Goal: Task Accomplishment & Management: Complete application form

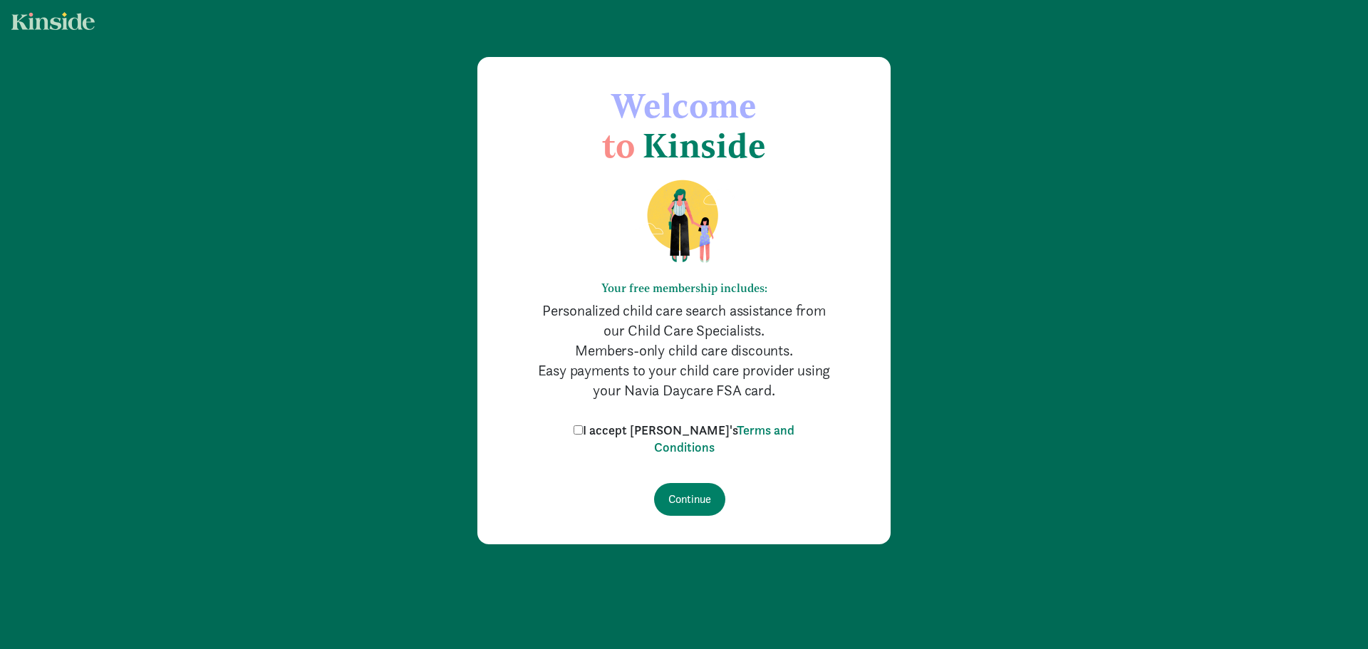
click at [583, 429] on input "I accept [PERSON_NAME]'s Terms and Conditions" at bounding box center [577, 429] width 9 height 9
checkbox input "true"
click at [697, 491] on input "Continue" at bounding box center [689, 499] width 71 height 33
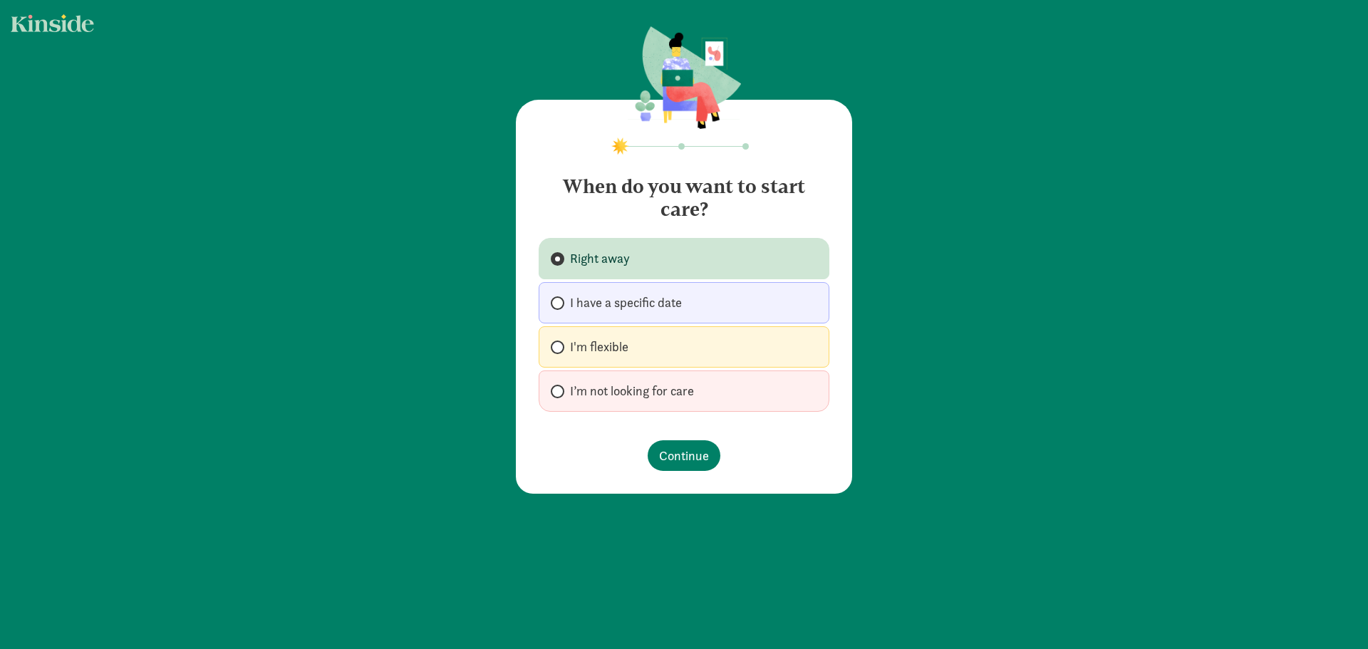
click at [557, 343] on span at bounding box center [558, 347] width 14 height 14
click at [557, 343] on input "I'm flexible" at bounding box center [555, 347] width 9 height 9
radio input "true"
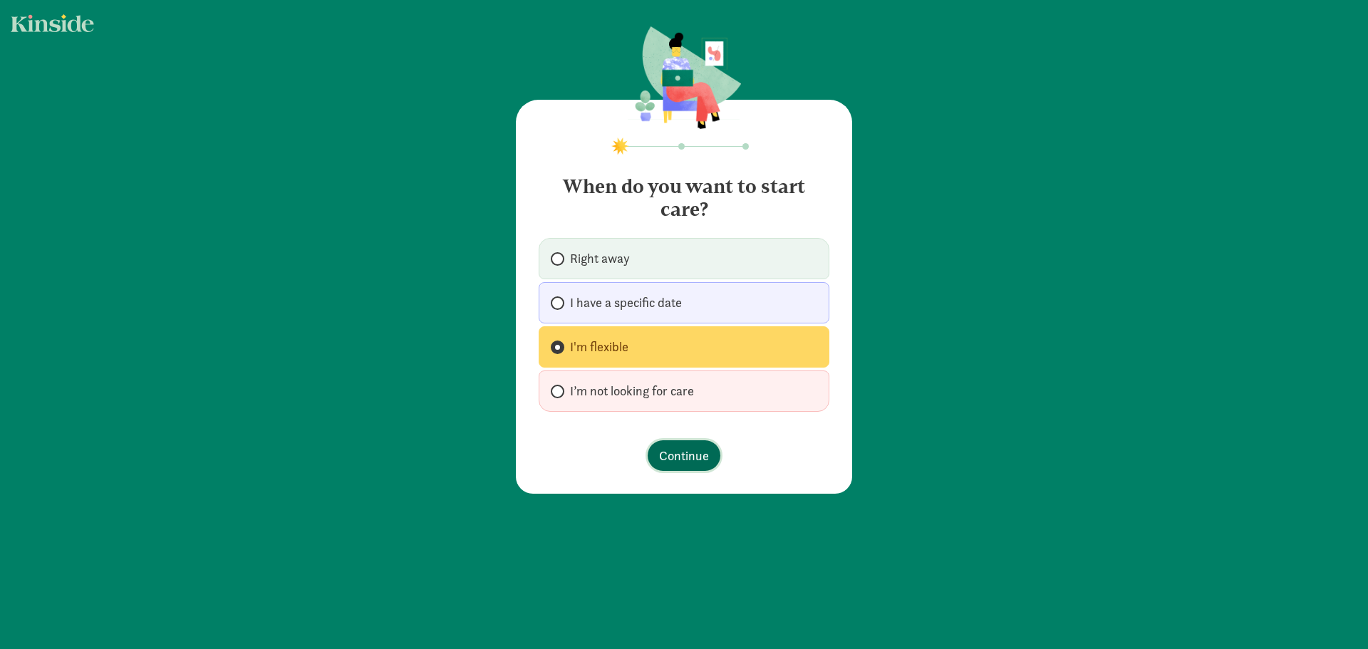
click at [688, 457] on span "Continue" at bounding box center [684, 455] width 50 height 19
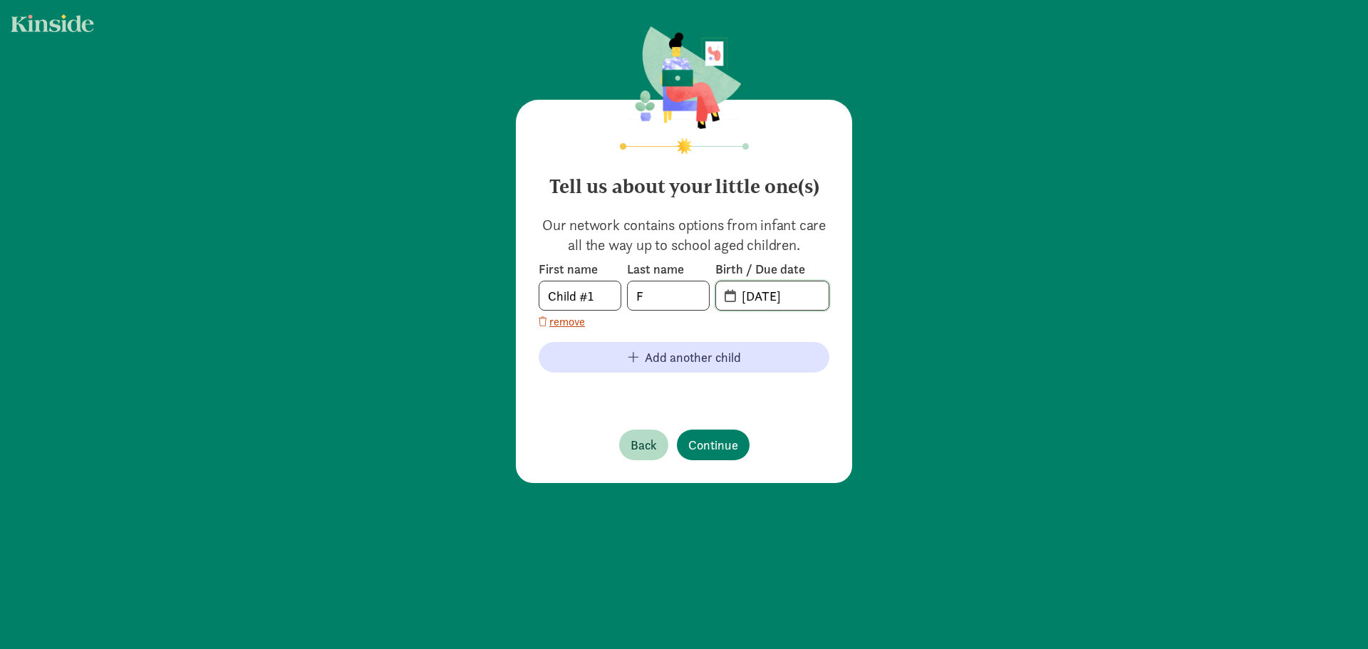
click at [805, 296] on input "09-05-2025" at bounding box center [780, 295] width 95 height 28
drag, startPoint x: 809, startPoint y: 293, endPoint x: 703, endPoint y: 298, distance: 106.2
click at [703, 298] on div "First name Child #1 Last name F Birth / Due date 09-05-2025" at bounding box center [684, 286] width 291 height 50
type input "01-10-2022"
click at [697, 362] on span "Add another child" at bounding box center [693, 357] width 96 height 19
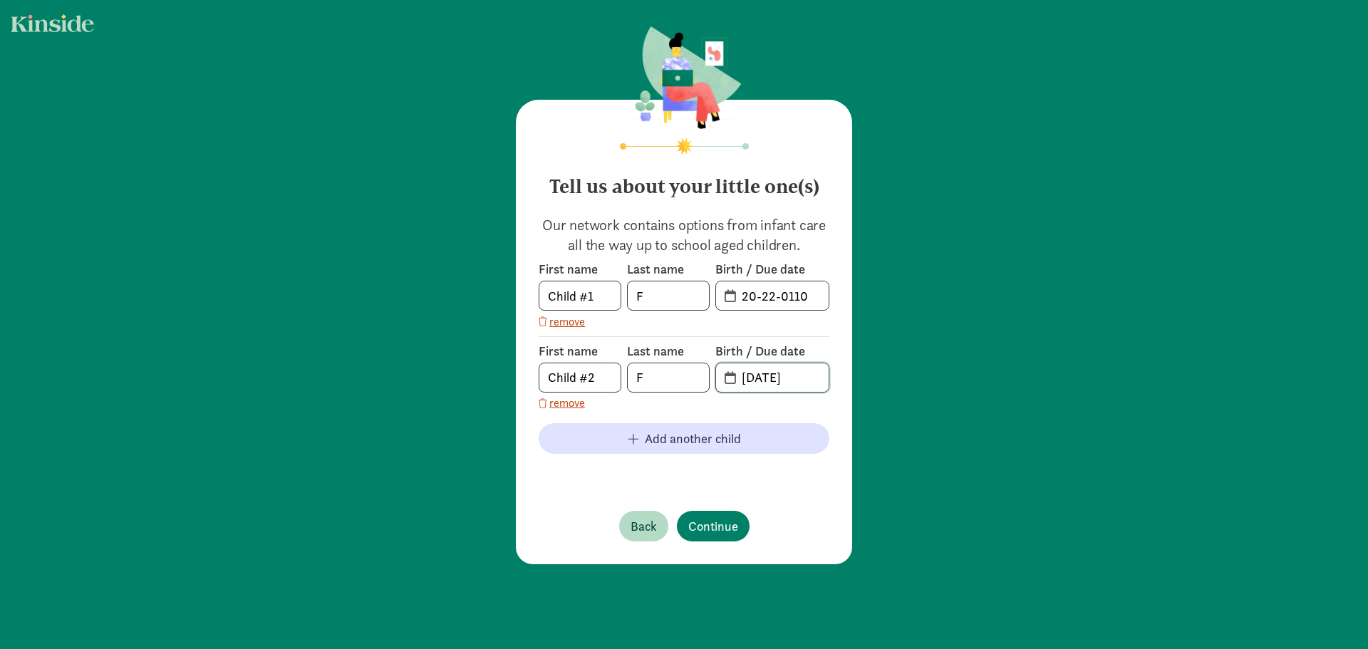
drag, startPoint x: 813, startPoint y: 379, endPoint x: 692, endPoint y: 382, distance: 121.1
click at [692, 382] on div "First name Child #2 Last name F Birth / Due date 09-05-2025" at bounding box center [684, 368] width 291 height 50
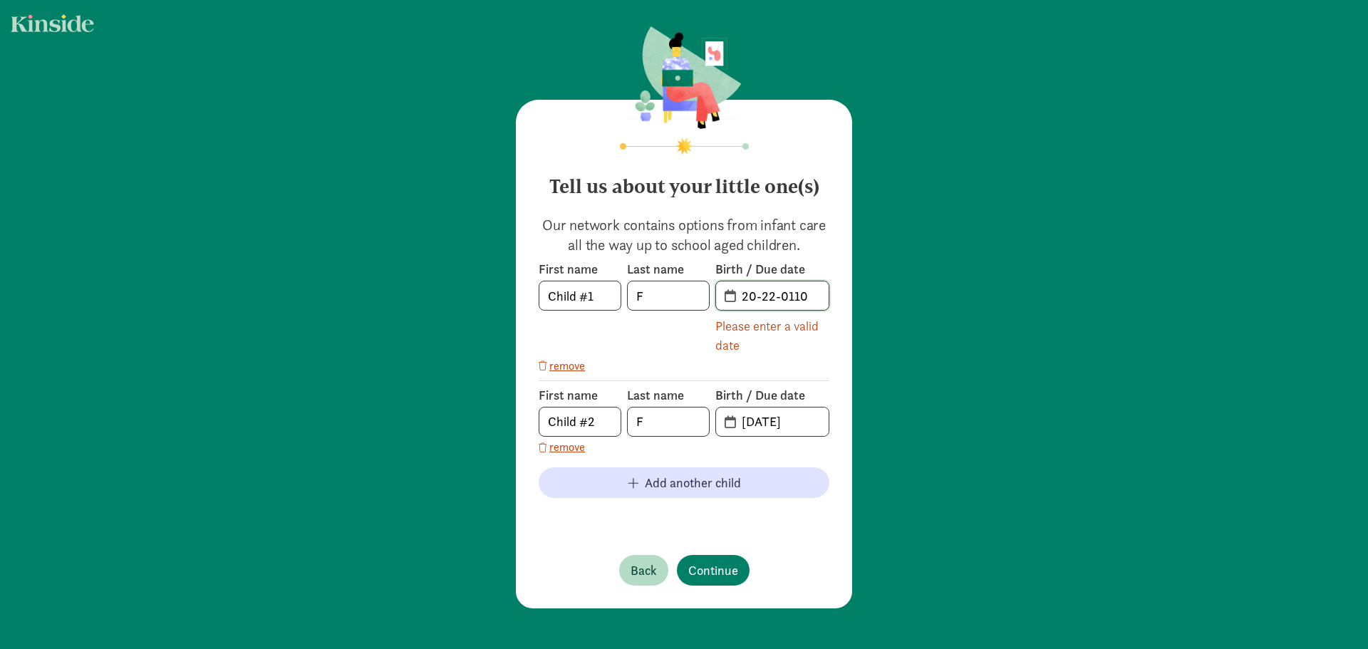
drag, startPoint x: 751, startPoint y: 295, endPoint x: 737, endPoint y: 296, distance: 13.6
click at [737, 296] on input "20-22-0110" at bounding box center [780, 295] width 95 height 28
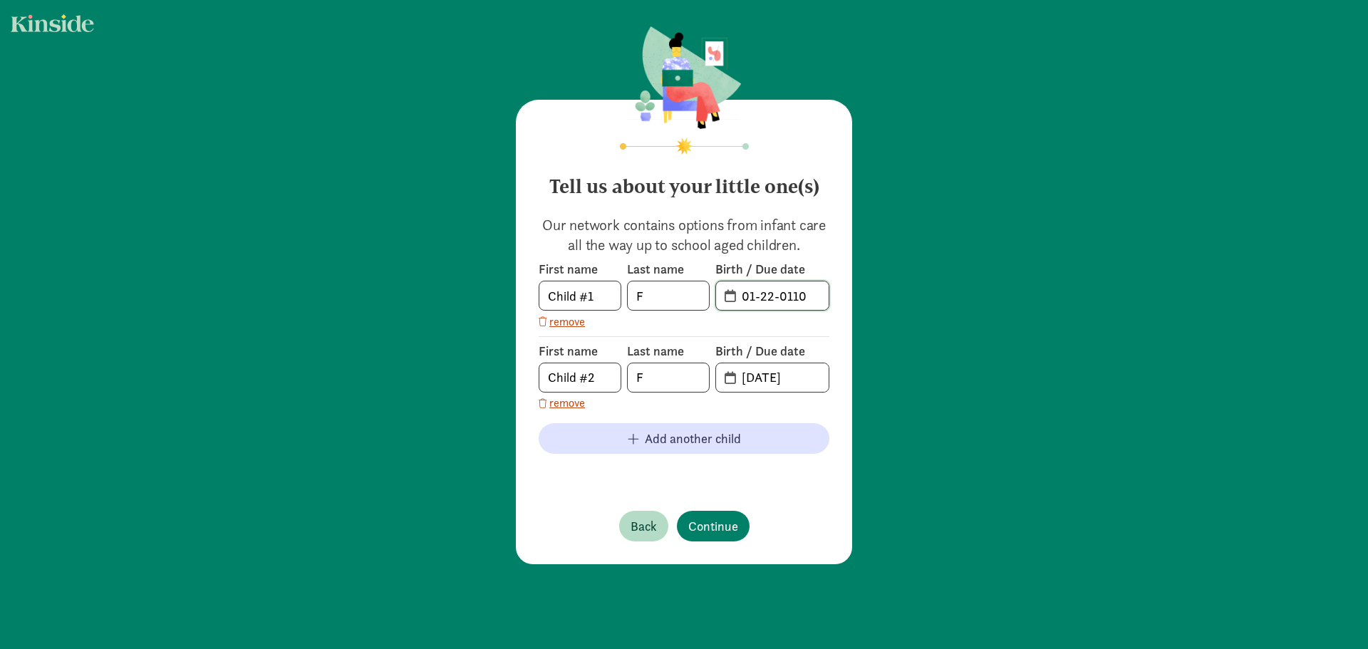
drag, startPoint x: 769, startPoint y: 291, endPoint x: 756, endPoint y: 295, distance: 12.6
click at [756, 295] on input "01-22-0110" at bounding box center [780, 295] width 95 height 28
drag, startPoint x: 792, startPoint y: 296, endPoint x: 773, endPoint y: 294, distance: 19.3
click at [773, 294] on input "01-10-0110" at bounding box center [780, 295] width 95 height 28
type input "01-10-2022"
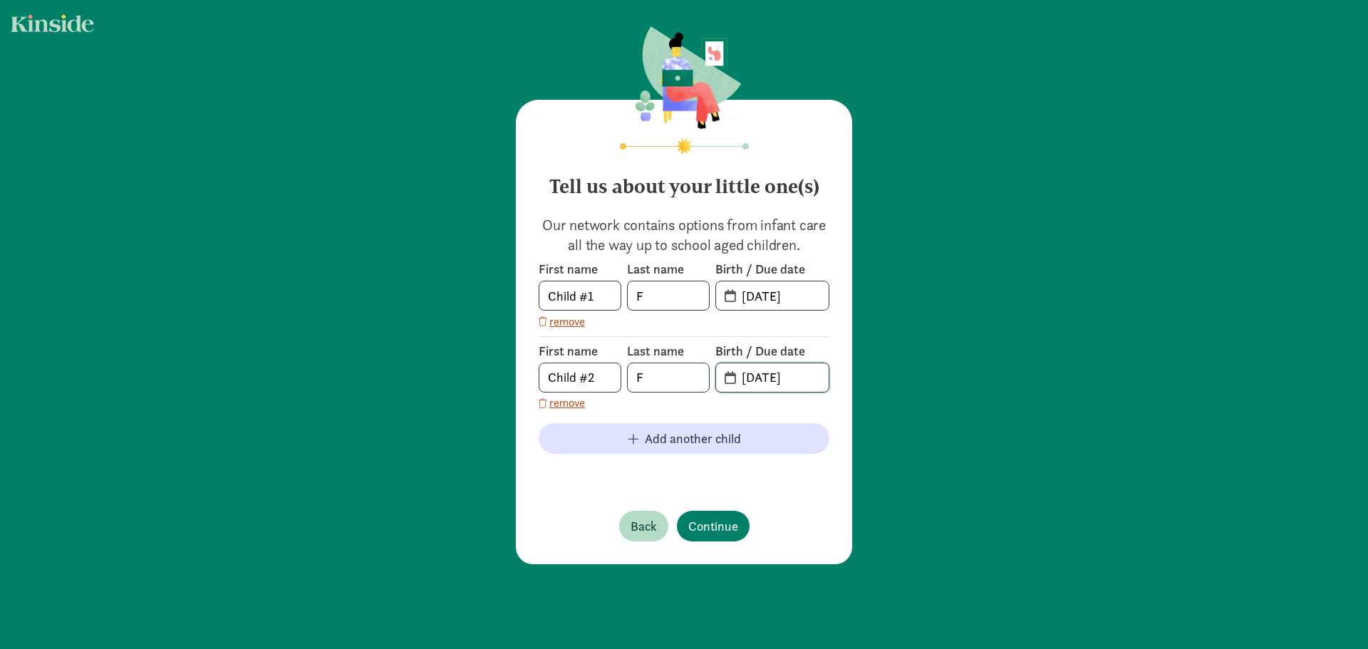
click at [769, 375] on input "09-05-2025" at bounding box center [780, 377] width 95 height 28
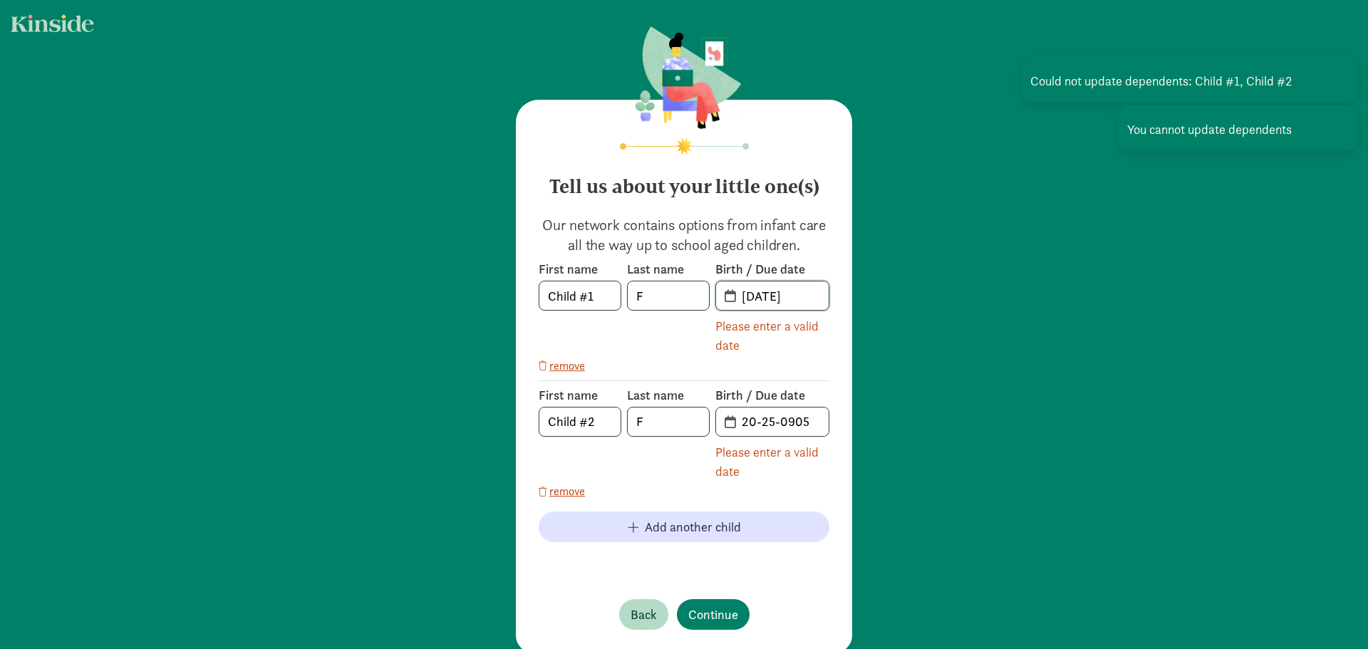
click at [779, 298] on input "01-10-2022" at bounding box center [780, 295] width 95 height 28
click at [728, 295] on span "01-10-2022" at bounding box center [772, 295] width 113 height 28
click at [779, 295] on input "01-10-2022" at bounding box center [780, 295] width 95 height 28
click at [795, 298] on input "01-10-2022" at bounding box center [780, 295] width 95 height 28
drag, startPoint x: 811, startPoint y: 300, endPoint x: 698, endPoint y: 296, distance: 112.6
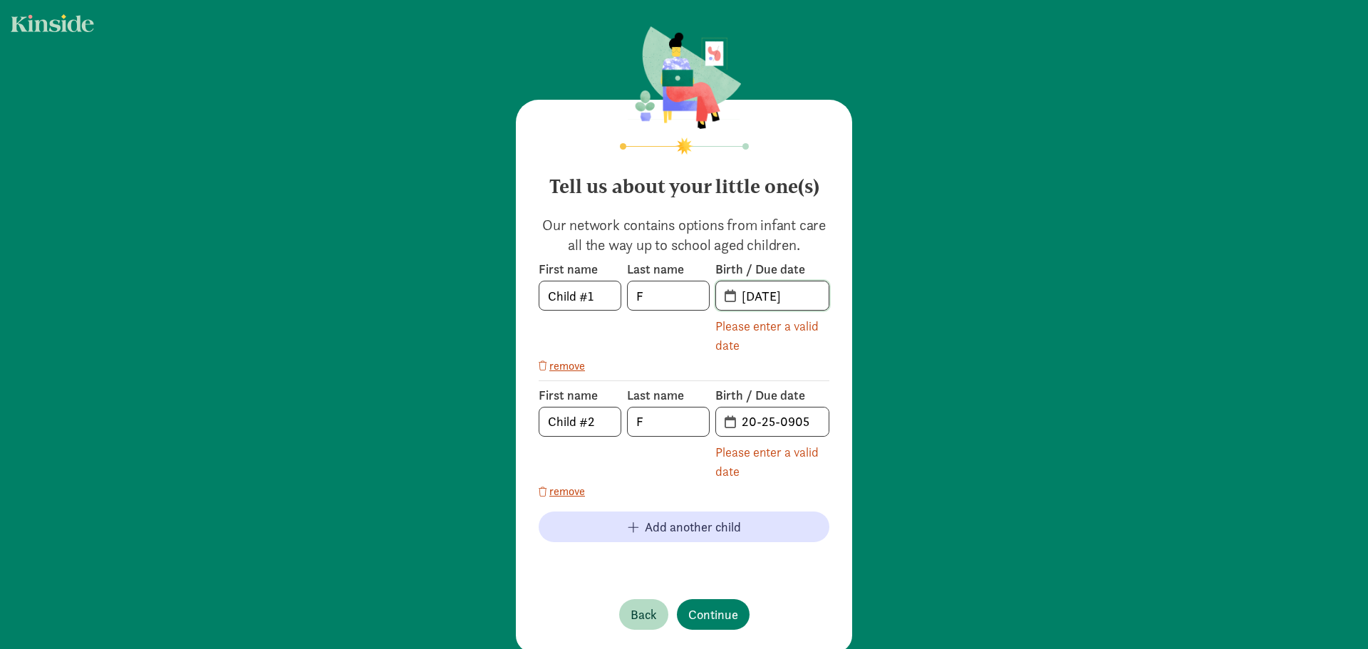
click at [698, 296] on div "First name Child #1 Last name F Birth / Due date 01-10-2022 Please enter a vali…" at bounding box center [684, 308] width 291 height 94
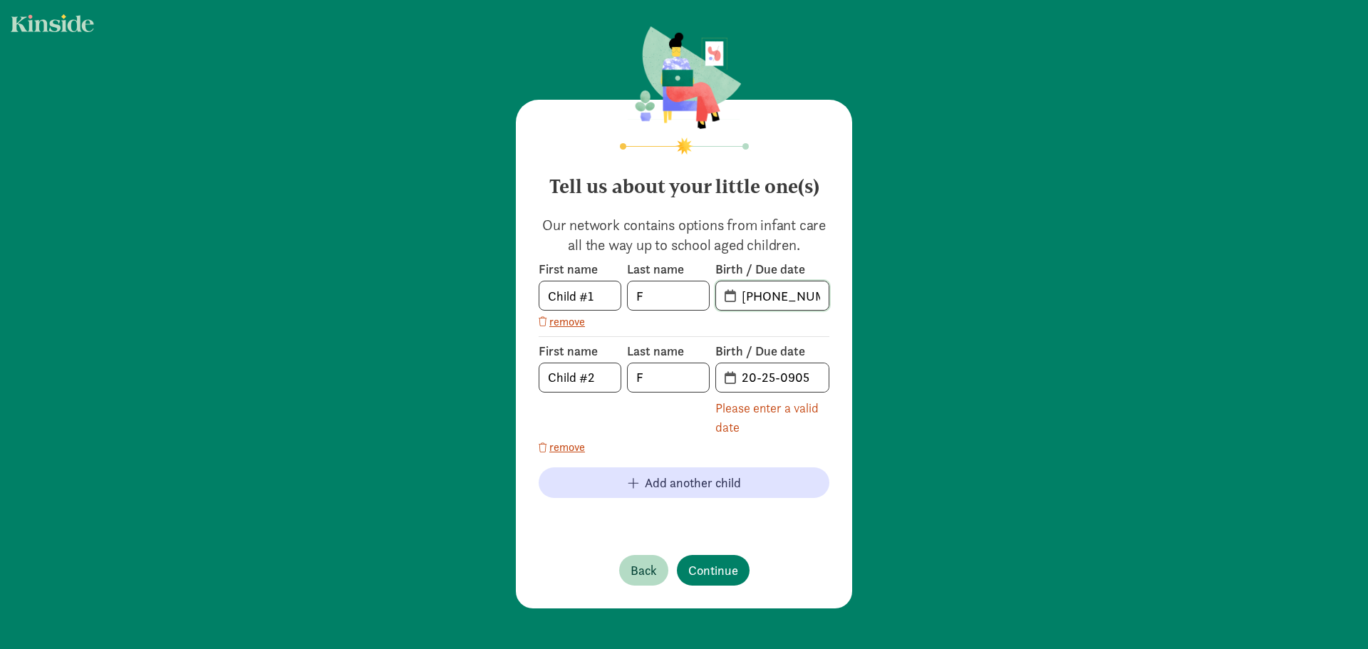
type input "01-10-2022"
click at [756, 382] on input "20-25-0905" at bounding box center [780, 377] width 95 height 28
drag, startPoint x: 816, startPoint y: 377, endPoint x: 686, endPoint y: 375, distance: 129.7
click at [686, 375] on div "First name Child #2 Last name F Birth / Due date 20-25-0905 Please enter a vali…" at bounding box center [684, 390] width 291 height 94
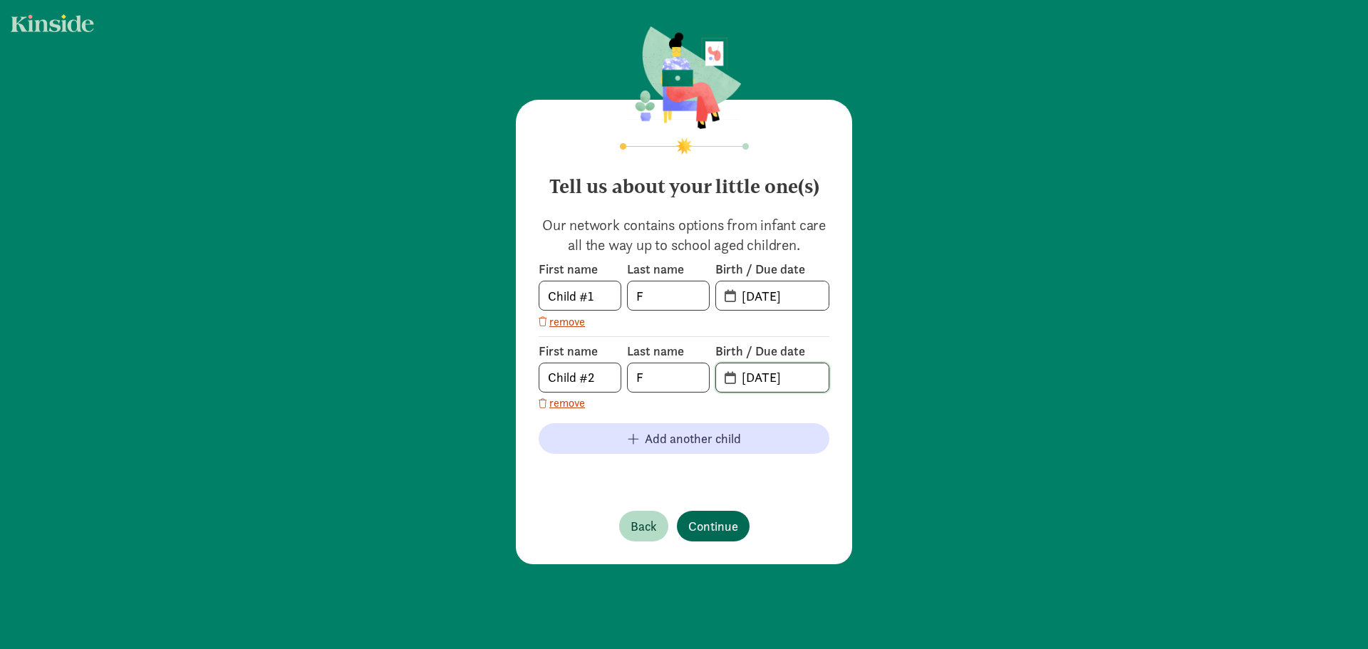
type input "06-18-2024"
click at [710, 519] on span "Continue" at bounding box center [713, 525] width 50 height 19
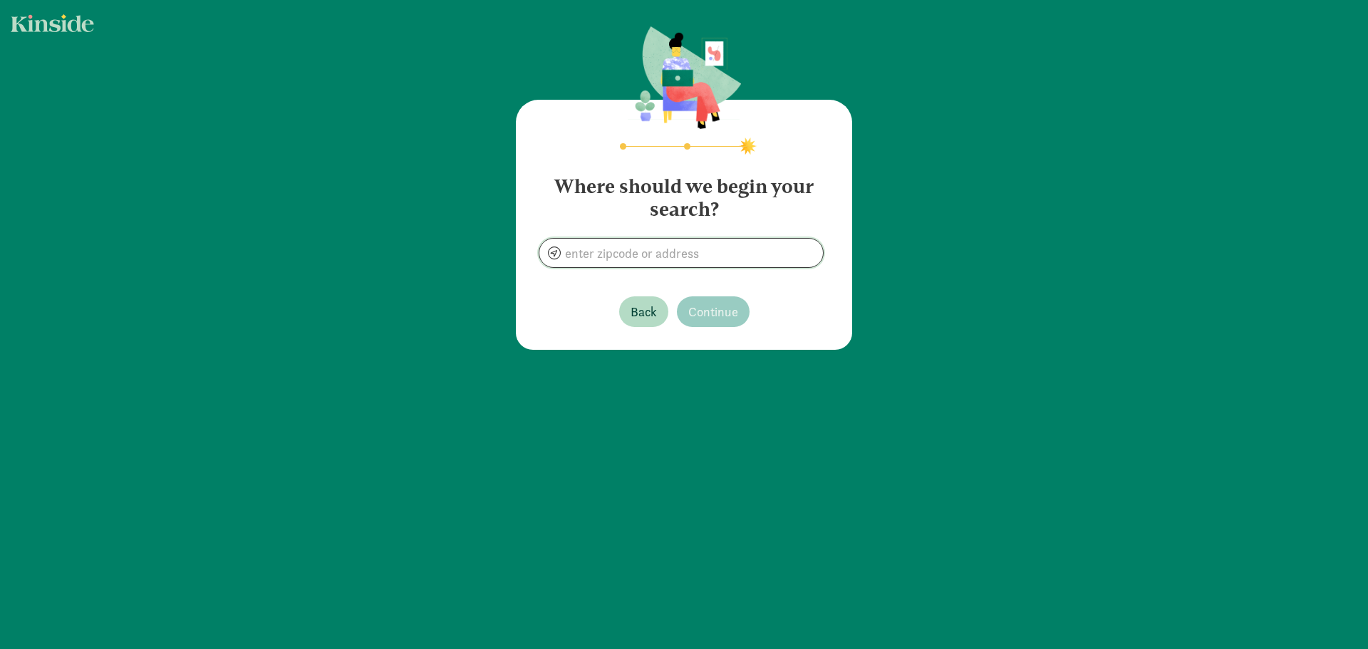
click at [677, 255] on input at bounding box center [681, 253] width 284 height 28
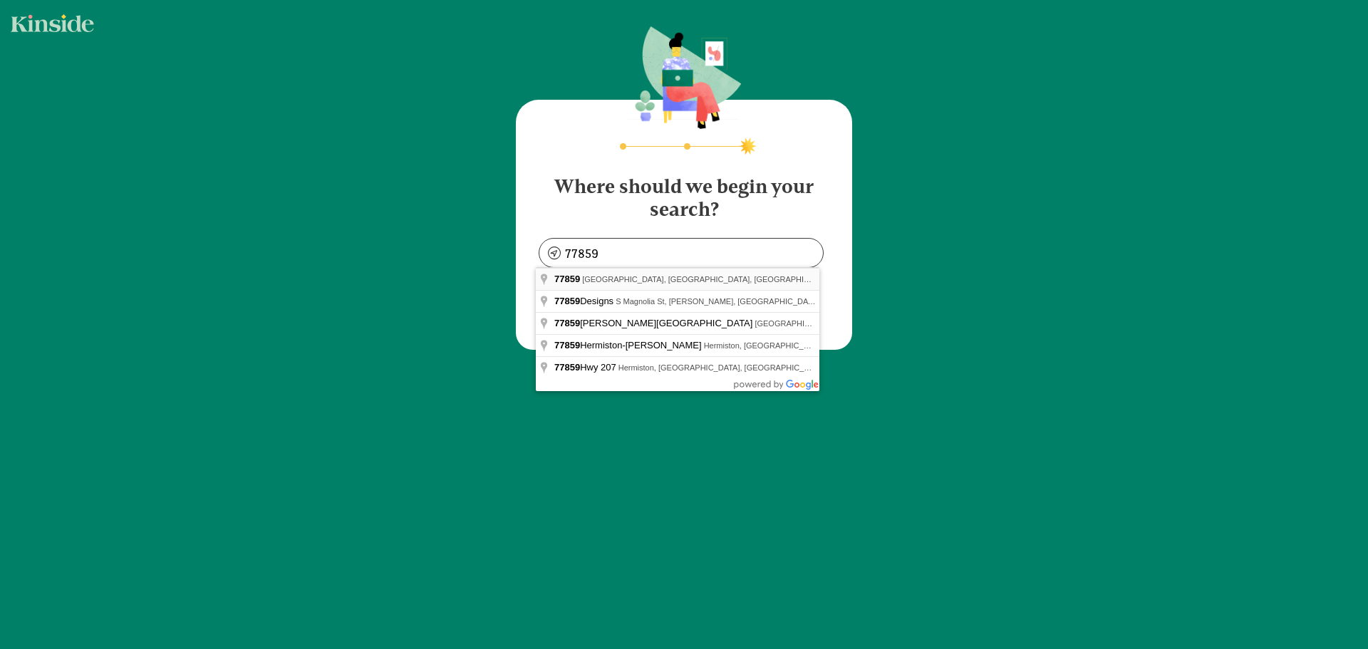
type input "Hearne, TX 77859, USA"
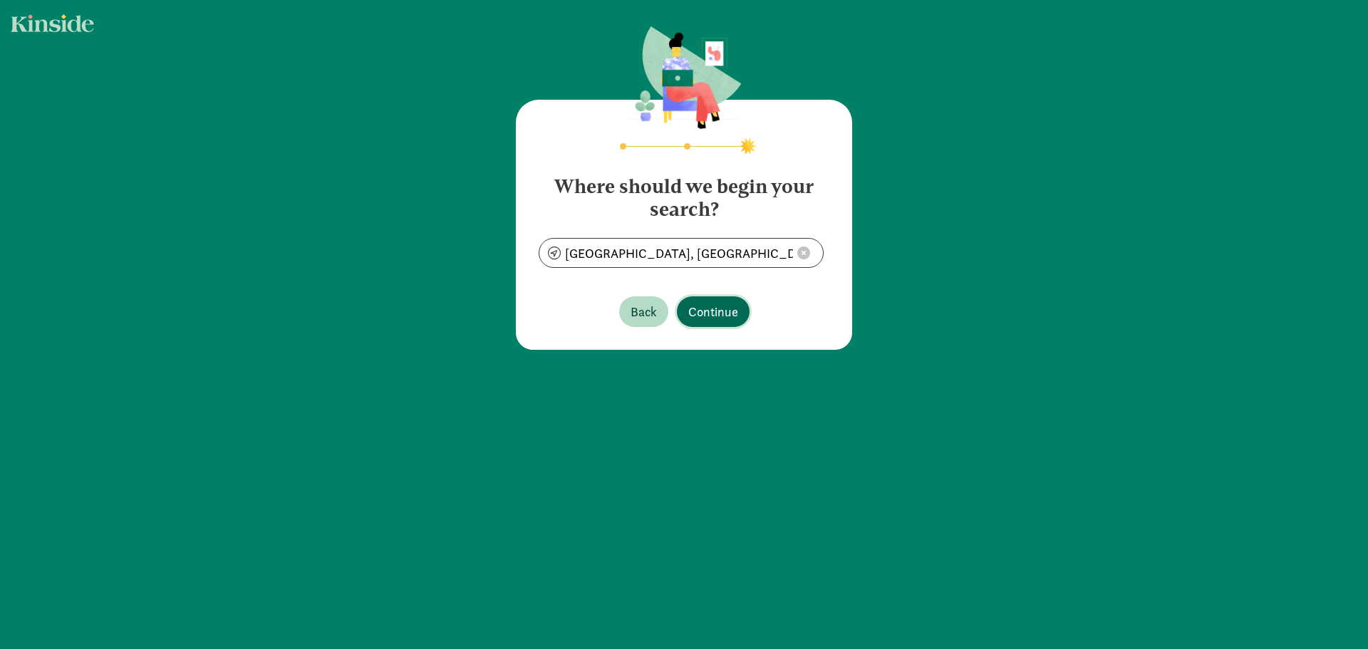
click at [715, 308] on span "Continue" at bounding box center [713, 311] width 50 height 19
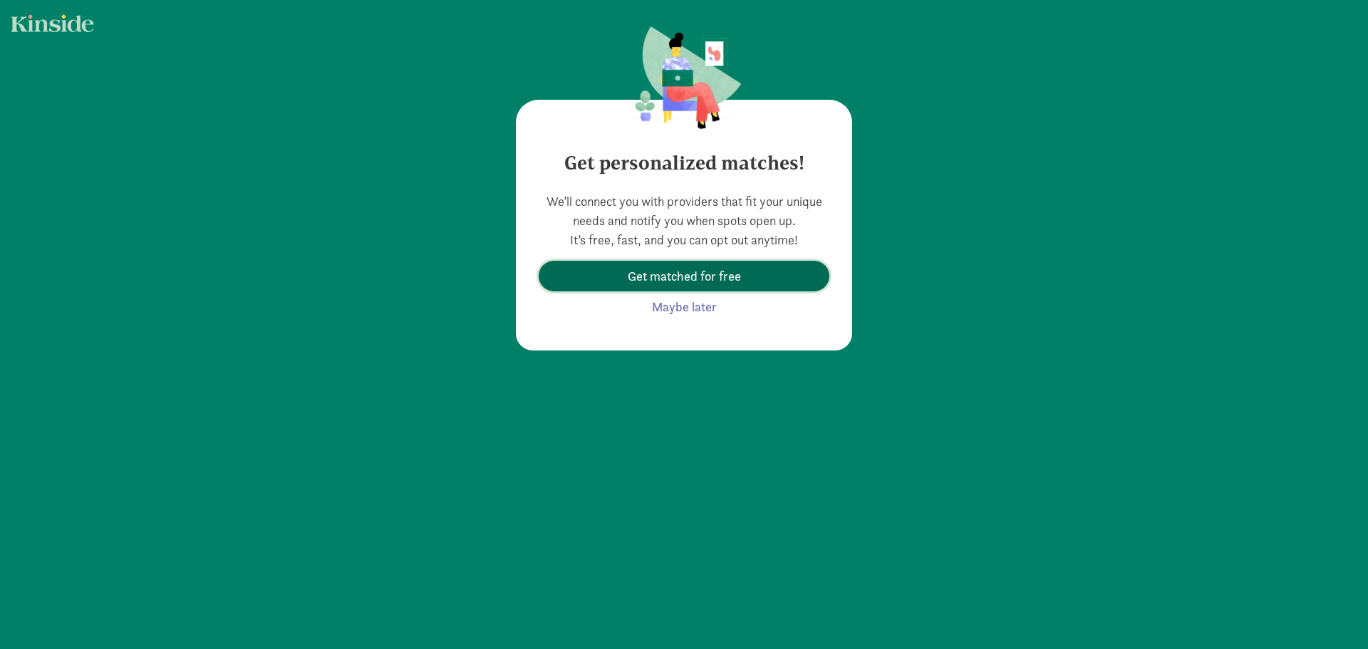
click at [667, 276] on span "Get matched for free" at bounding box center [684, 275] width 113 height 19
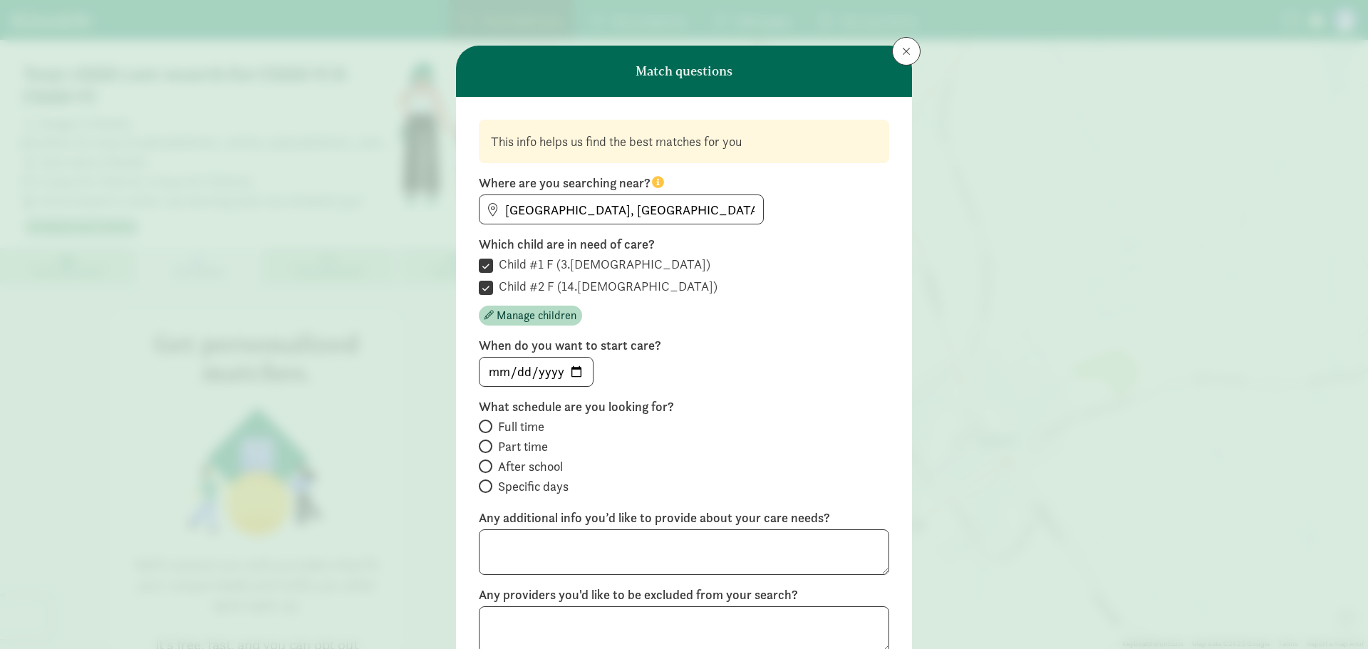
click at [511, 447] on span "Part time" at bounding box center [523, 446] width 50 height 17
click at [488, 447] on input "Part time" at bounding box center [483, 446] width 9 height 9
radio input "true"
click at [910, 49] on button at bounding box center [906, 51] width 28 height 28
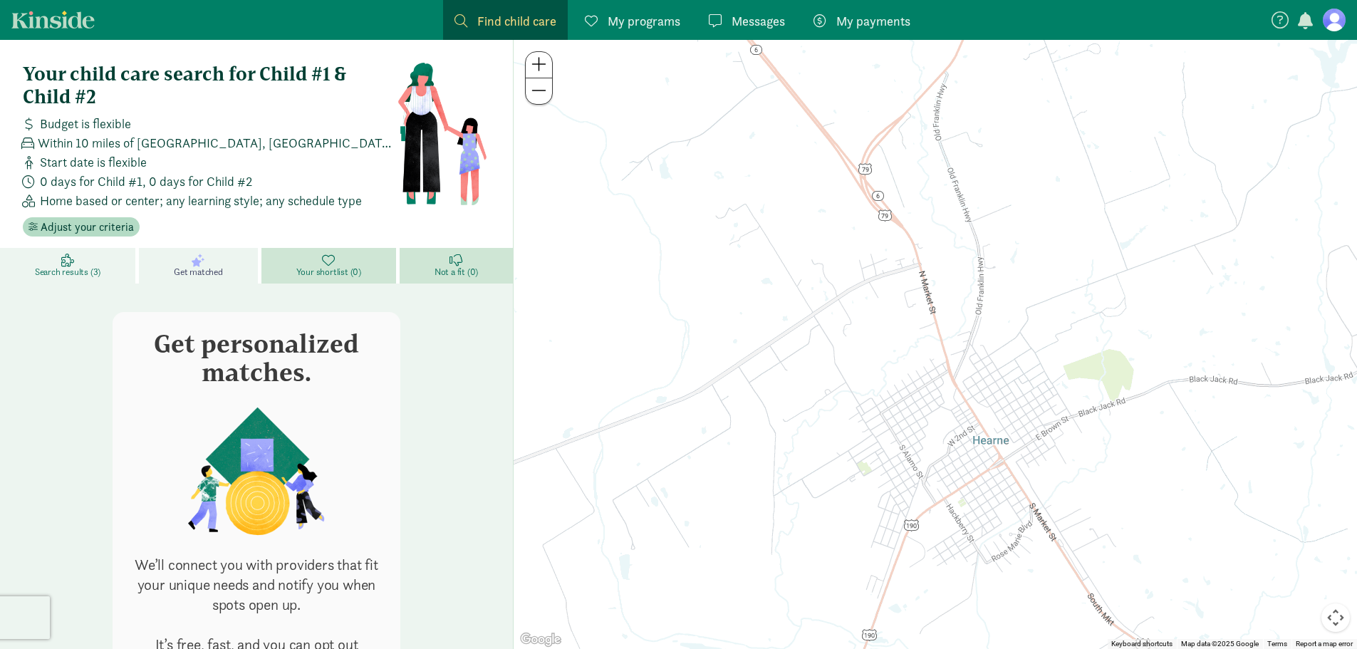
click at [62, 270] on span "Search results (3)" at bounding box center [68, 271] width 66 height 11
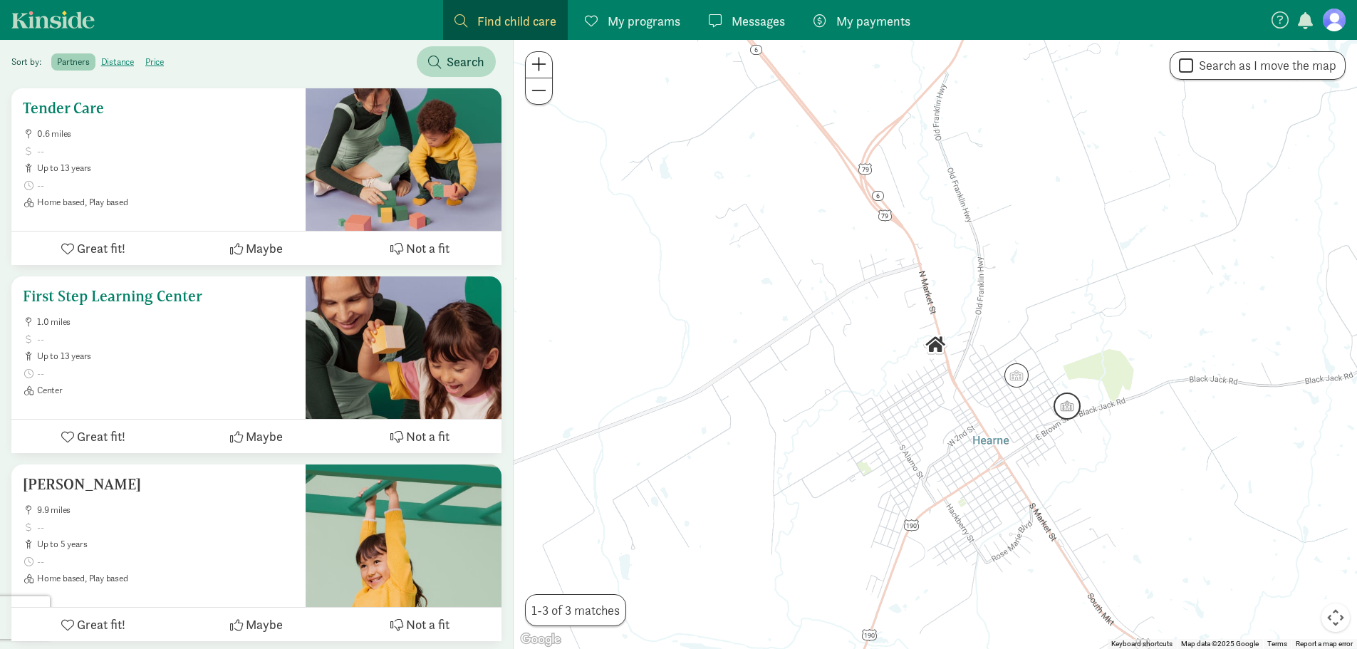
scroll to position [283, 0]
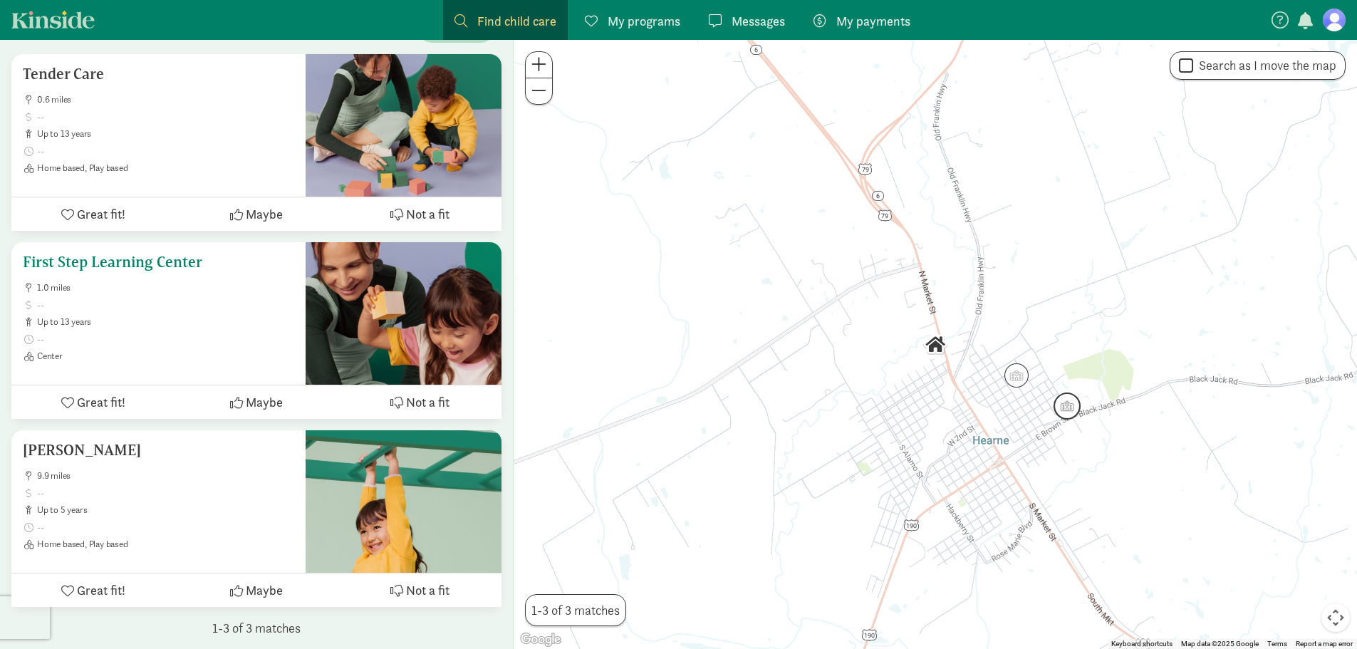
click at [66, 402] on icon at bounding box center [67, 402] width 13 height 13
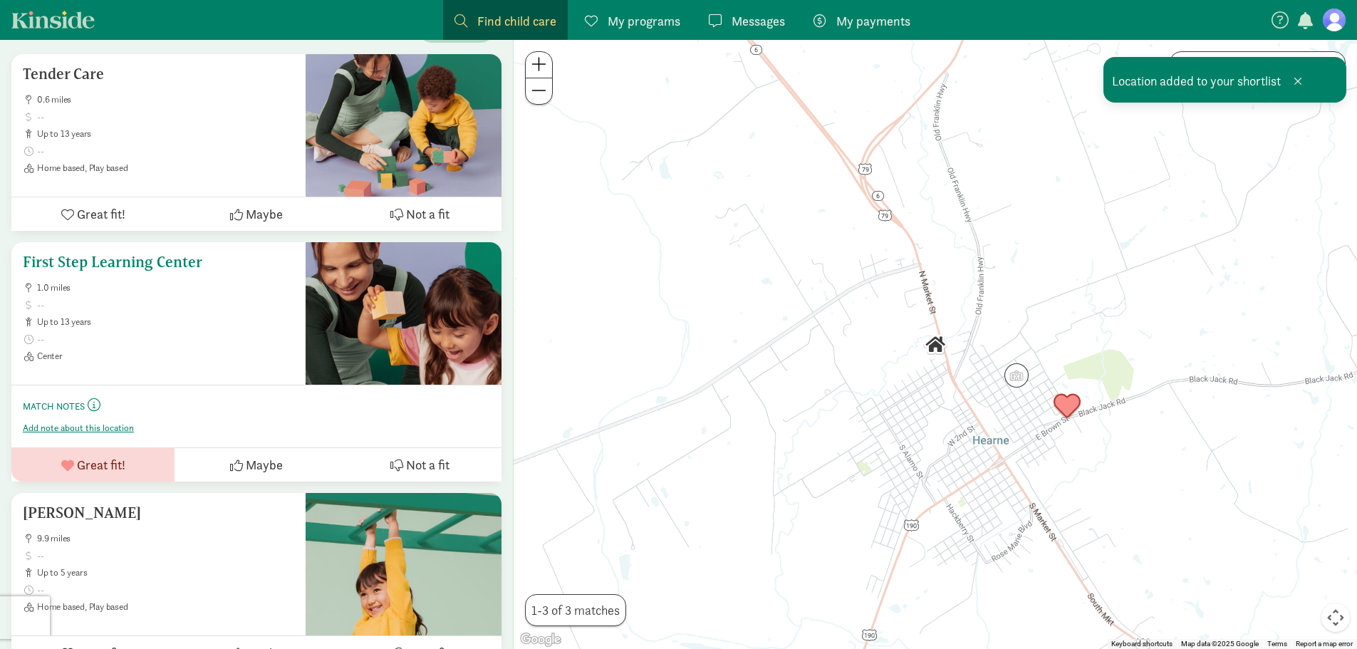
scroll to position [345, 0]
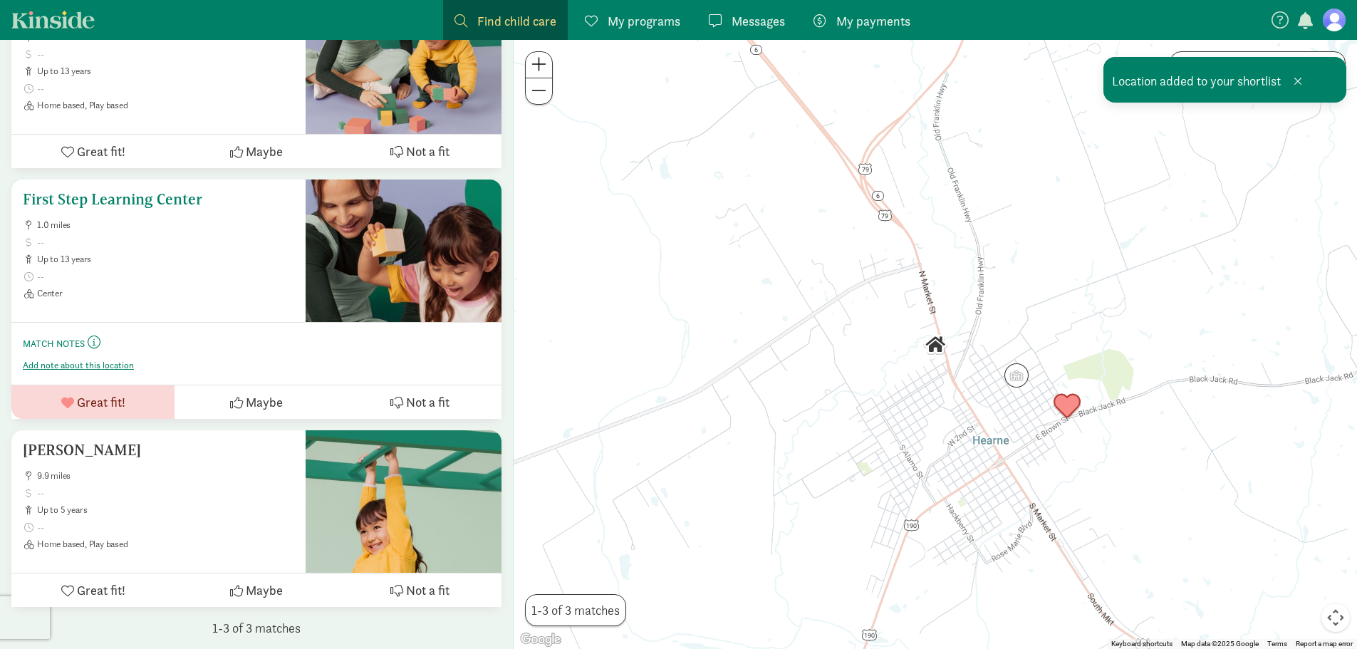
click at [388, 268] on div at bounding box center [404, 251] width 196 height 142
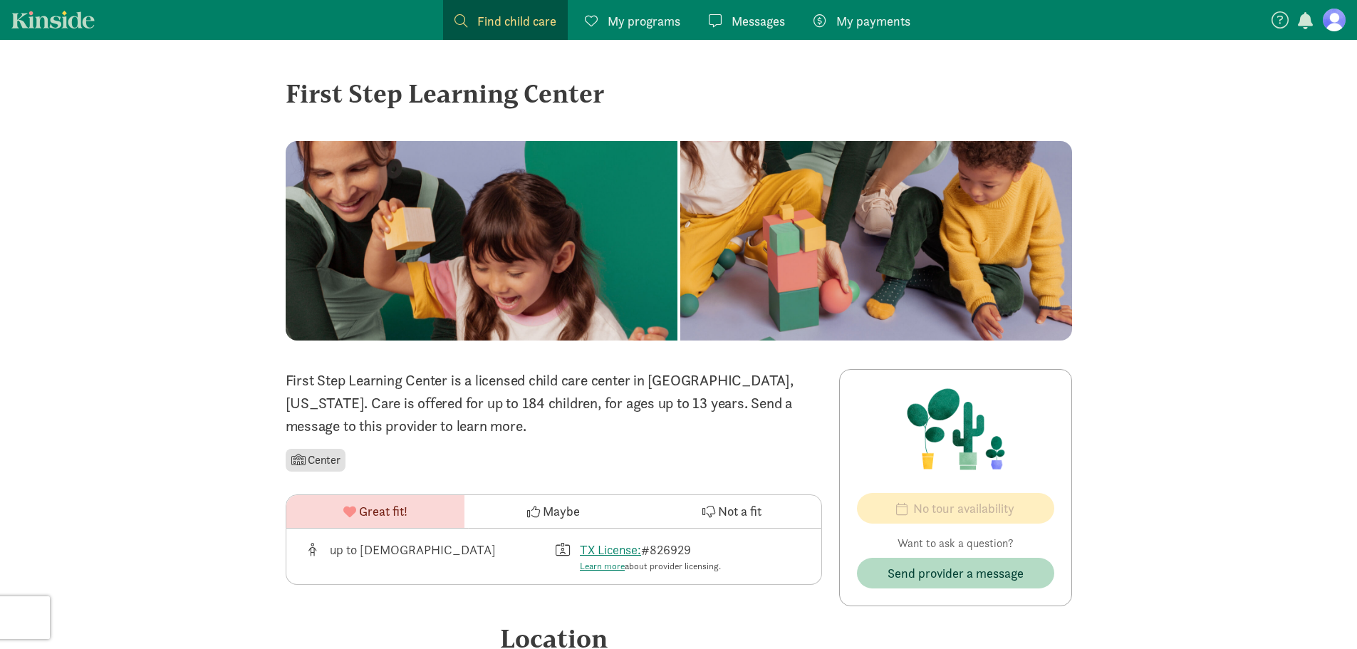
click at [1337, 19] on figure at bounding box center [1334, 20] width 23 height 23
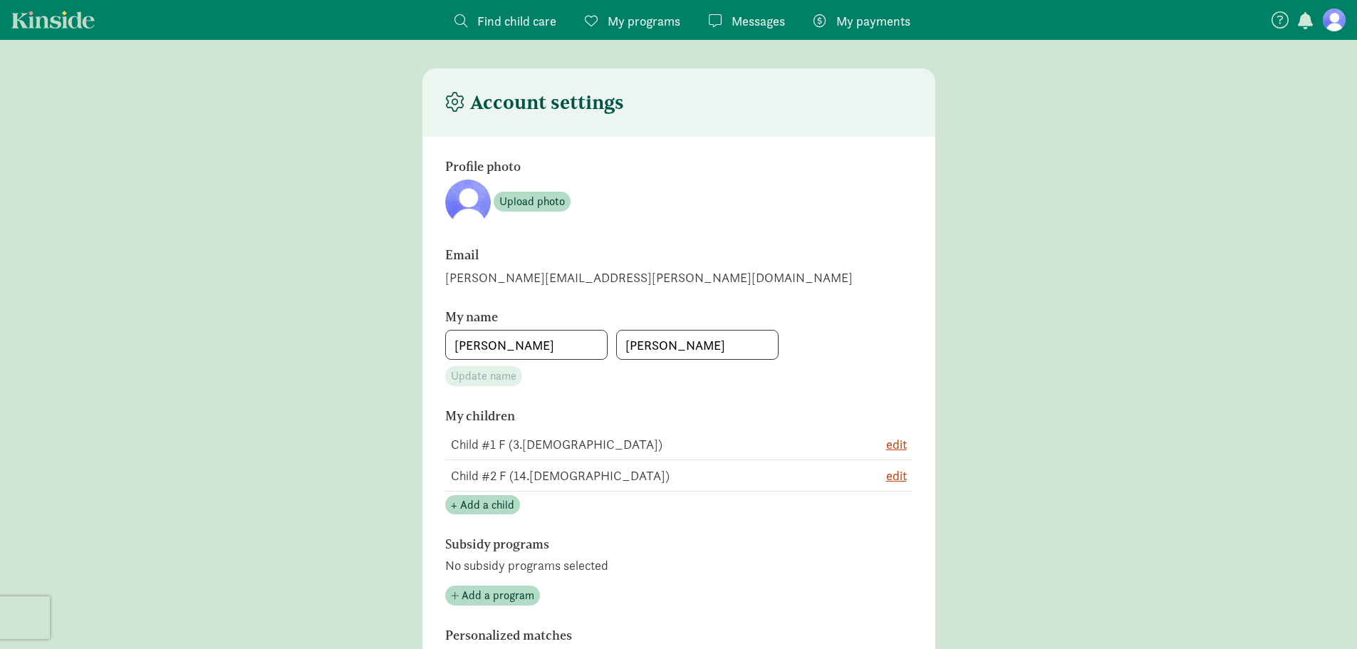
click at [658, 13] on span "My programs" at bounding box center [644, 20] width 73 height 19
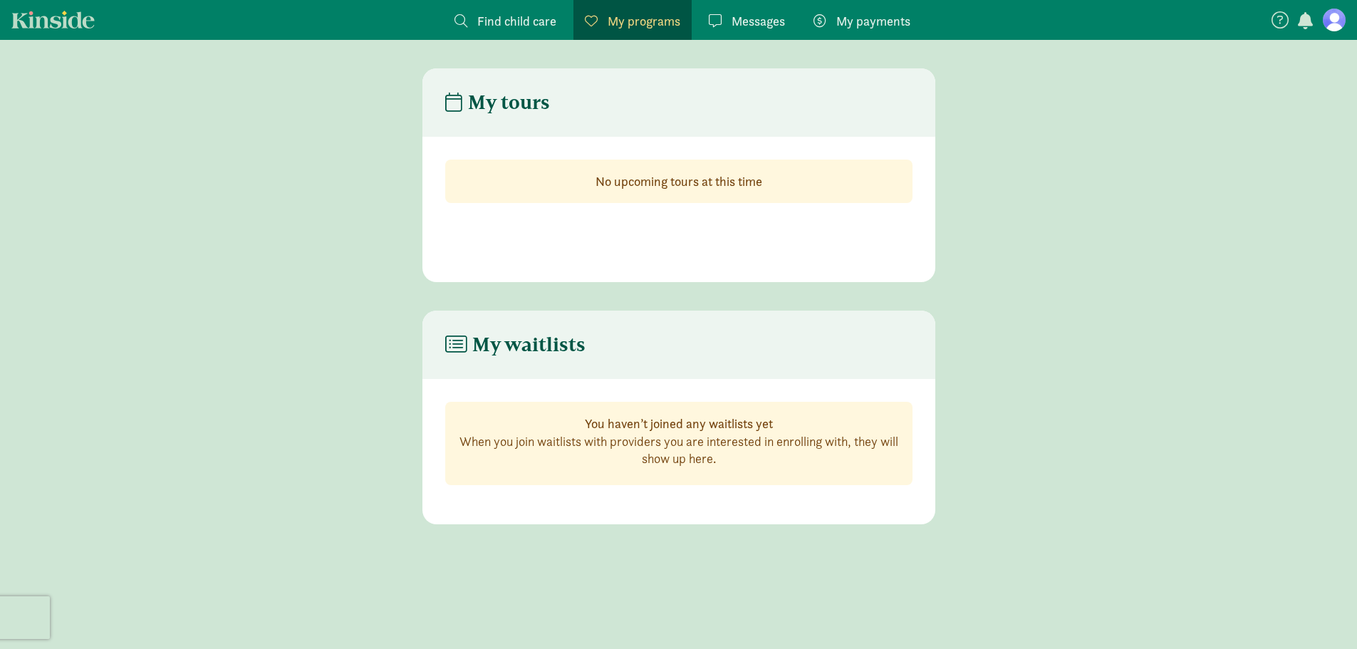
click at [823, 6] on link "My payments Pay" at bounding box center [862, 20] width 120 height 40
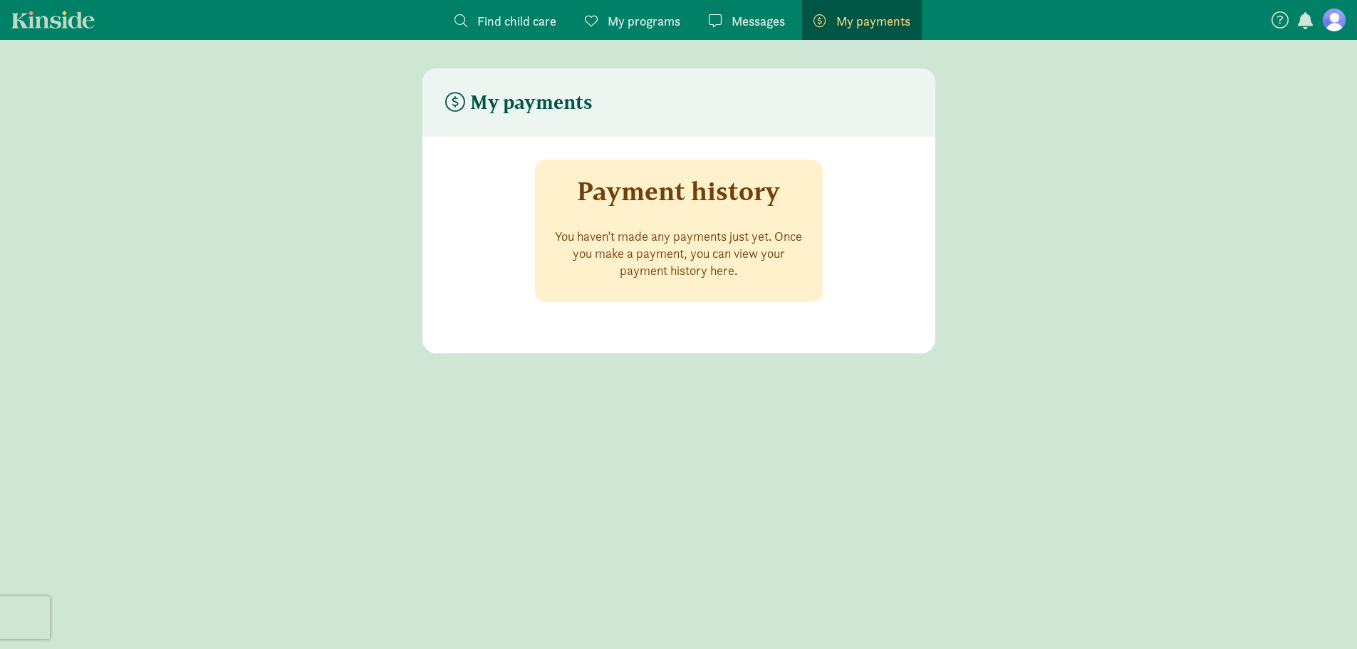
click at [36, 25] on link "Kinside" at bounding box center [52, 20] width 83 height 18
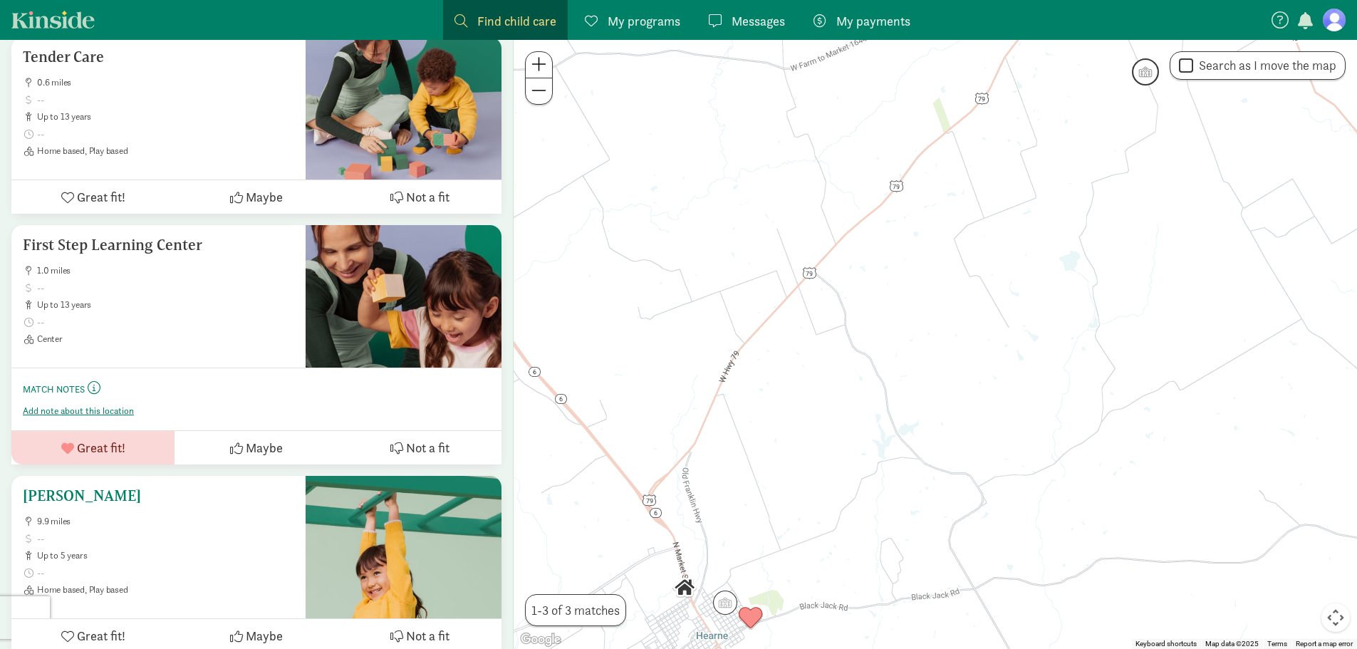
scroll to position [274, 0]
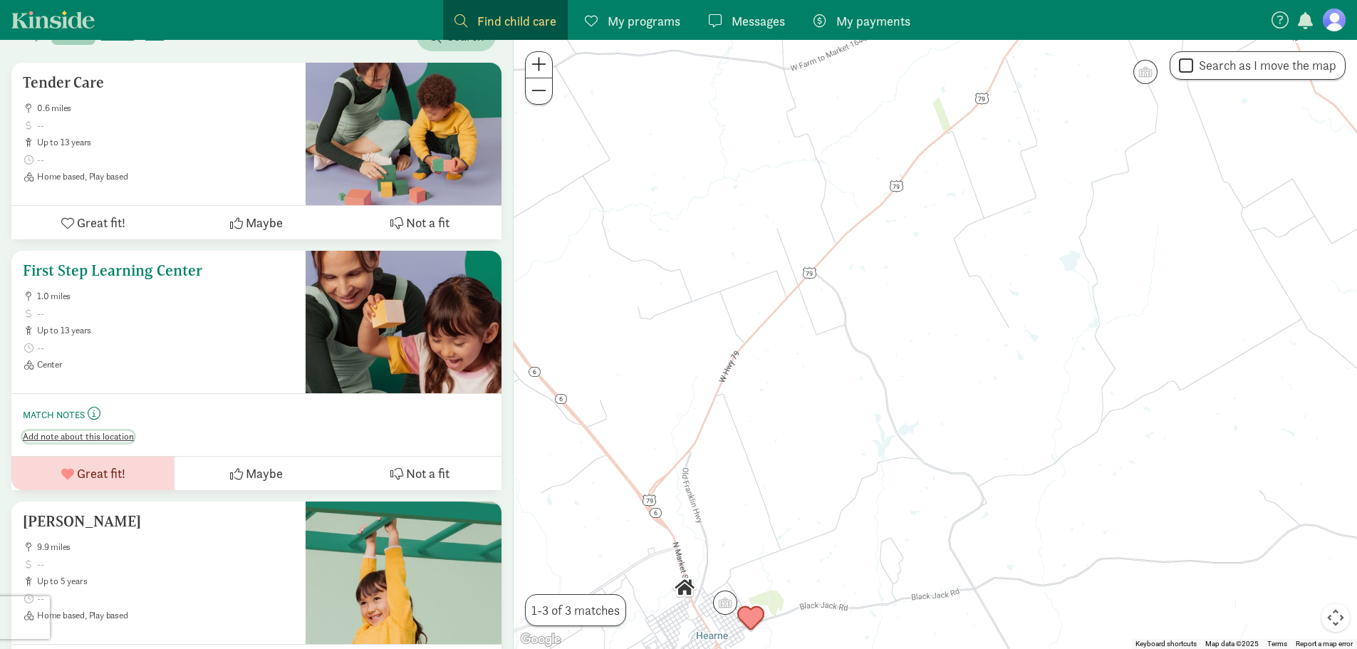
click at [115, 434] on span "Add note about this location" at bounding box center [78, 436] width 111 height 11
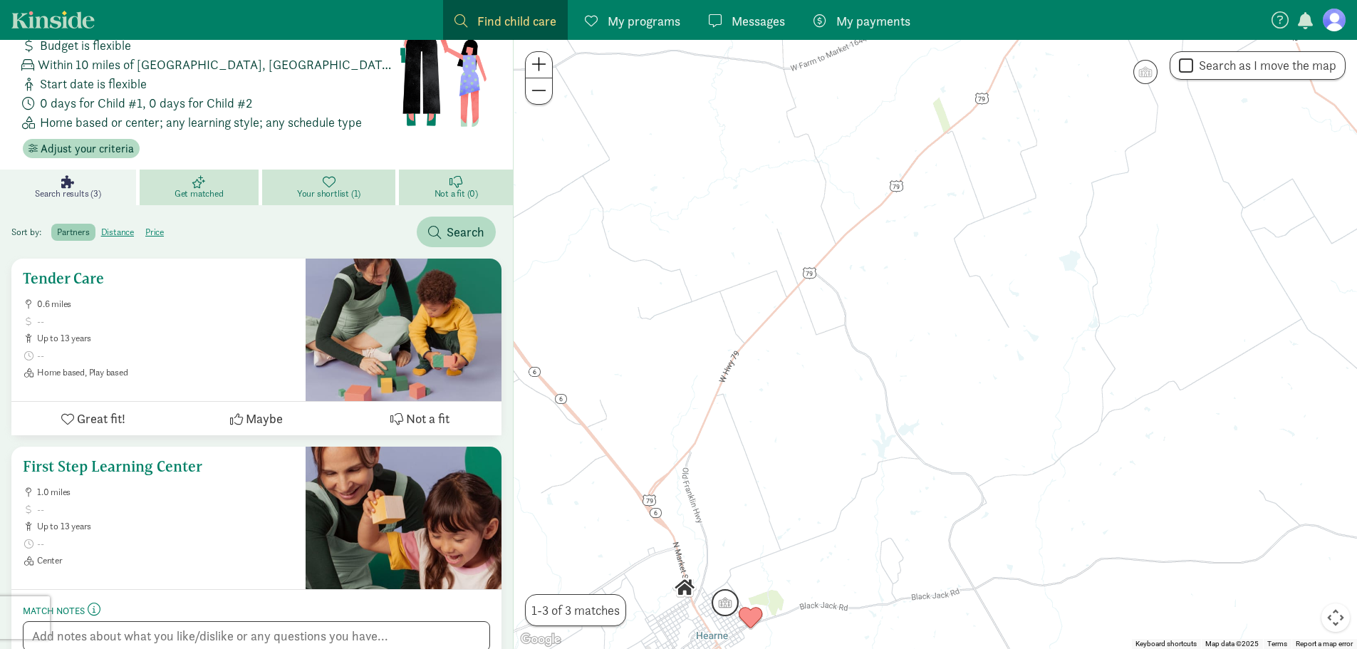
scroll to position [0, 0]
